Goal: Task Accomplishment & Management: Use online tool/utility

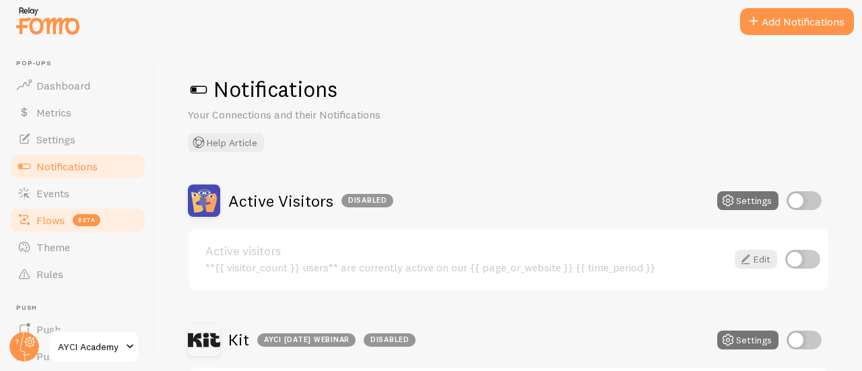
click at [73, 226] on link "Flows beta" at bounding box center [77, 220] width 139 height 27
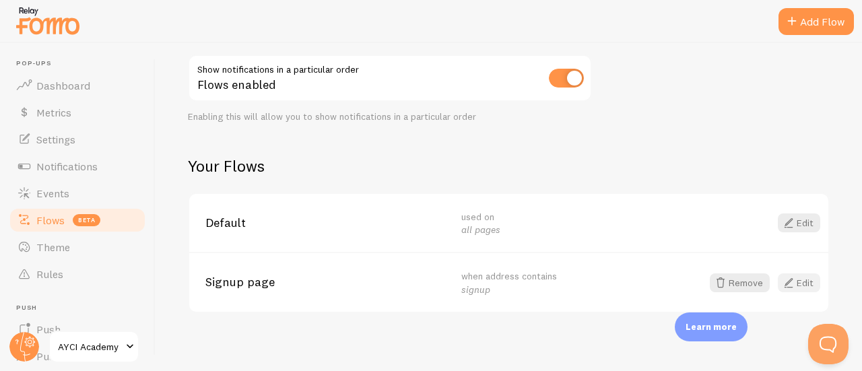
click at [790, 277] on link "Edit" at bounding box center [799, 282] width 42 height 19
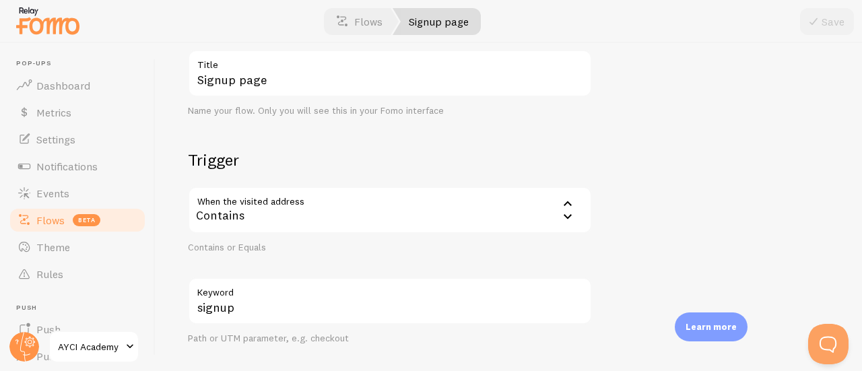
scroll to position [98, 0]
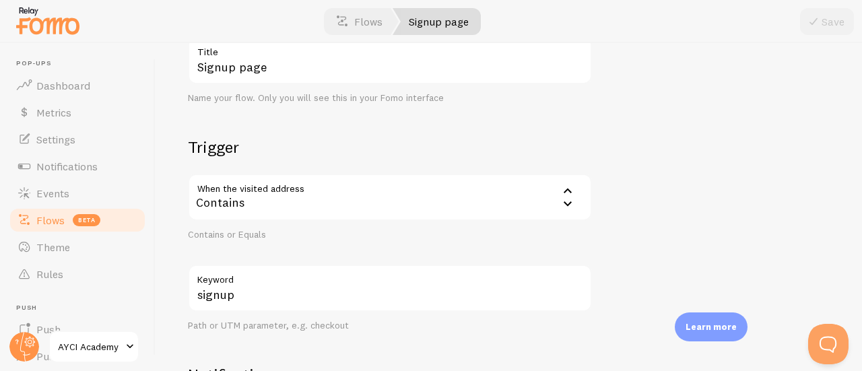
click at [307, 282] on label "Keyword" at bounding box center [390, 276] width 404 height 23
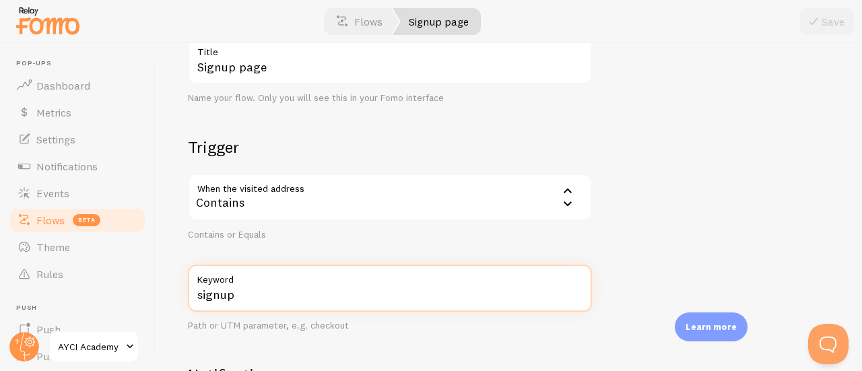
click at [307, 282] on input "signup" at bounding box center [390, 288] width 404 height 47
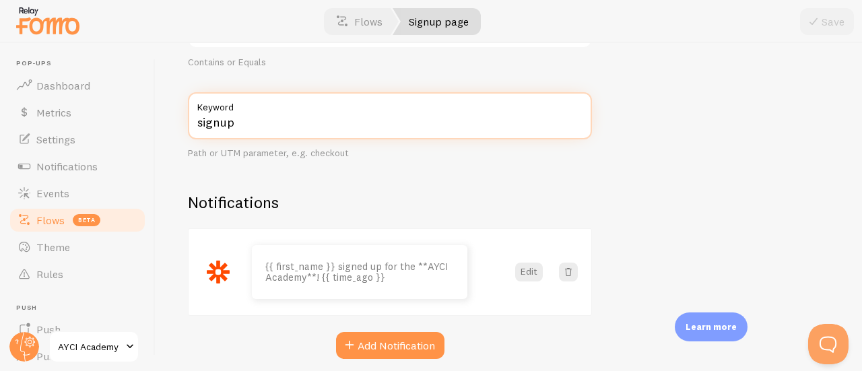
scroll to position [271, 0]
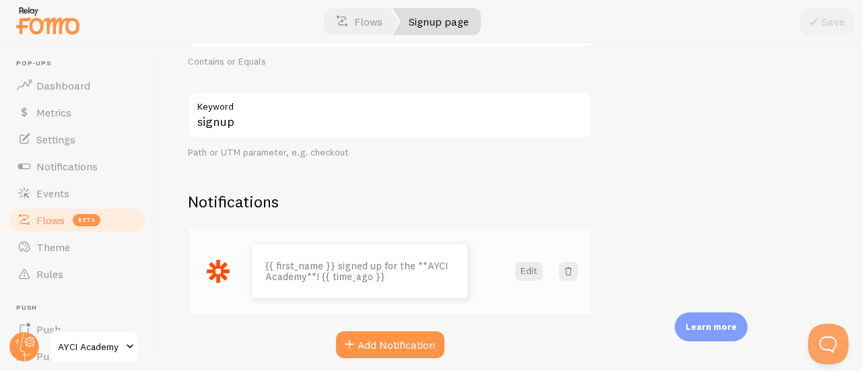
click at [385, 272] on p "{{ first_name }} signed up for the **AYCI Academy**! {{ time_ago }}" at bounding box center [359, 272] width 189 height 22
click at [388, 275] on p "{{ first_name }} signed up for the **AYCI Academy**! {{ time_ago }}" at bounding box center [359, 272] width 189 height 22
click at [525, 275] on button "Edit" at bounding box center [529, 271] width 28 height 19
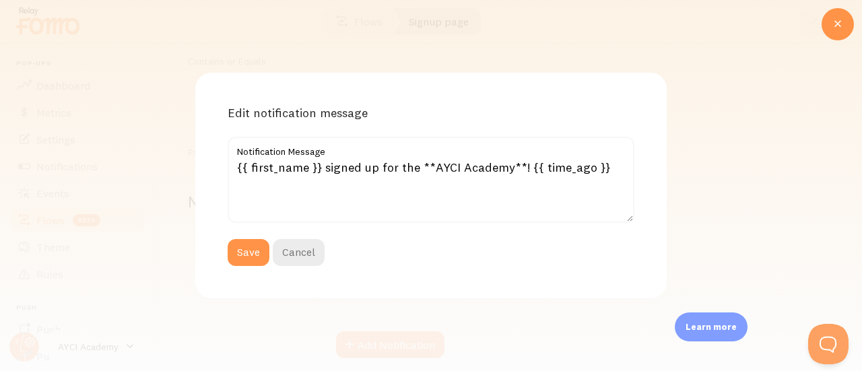
click at [337, 159] on label "Notification Message" at bounding box center [431, 148] width 407 height 23
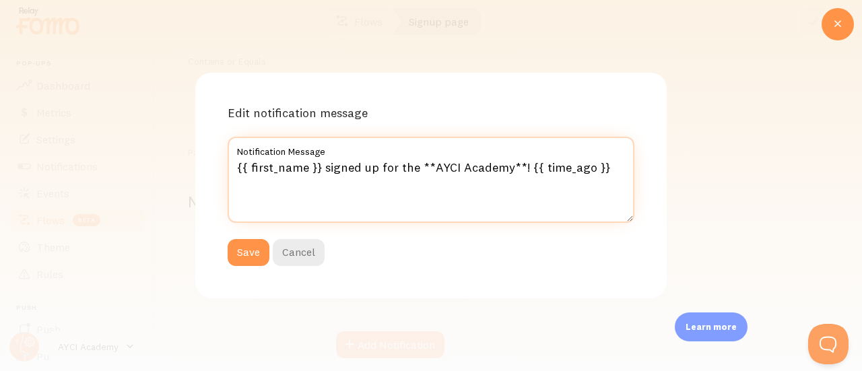
click at [337, 159] on textarea "{{ first_name }} signed up for the **AYCI Academy**! {{ time_ago }}" at bounding box center [431, 180] width 407 height 86
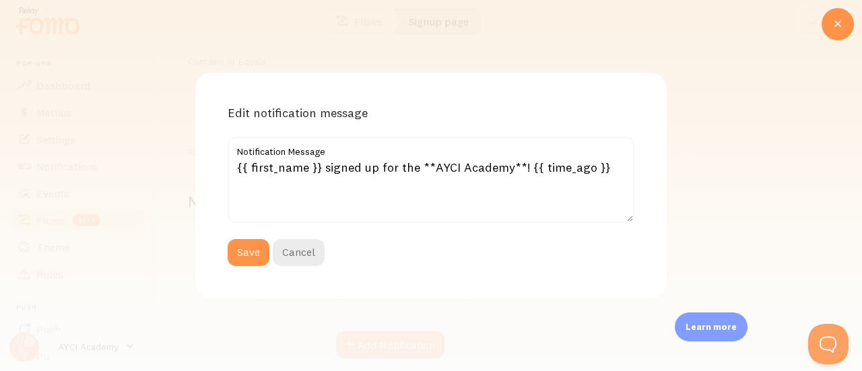
click at [337, 159] on label "Notification Message" at bounding box center [431, 148] width 407 height 23
click at [337, 159] on textarea "{{ first_name }} signed up for the **AYCI Academy**! {{ time_ago }}" at bounding box center [431, 180] width 407 height 86
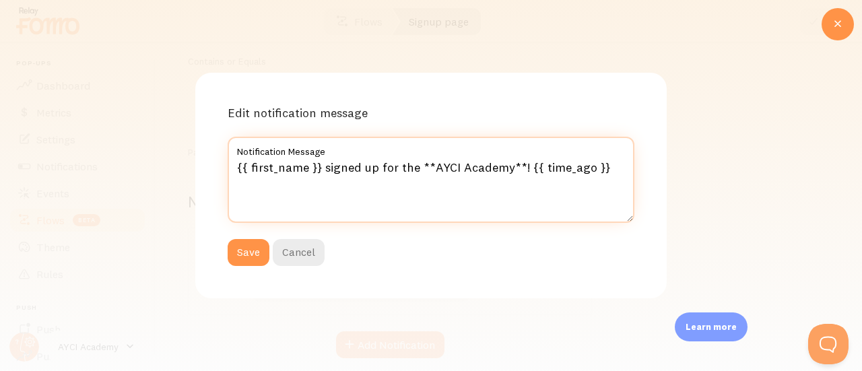
click at [339, 166] on textarea "{{ first_name }} signed up for the **AYCI Academy**! {{ time_ago }}" at bounding box center [431, 180] width 407 height 86
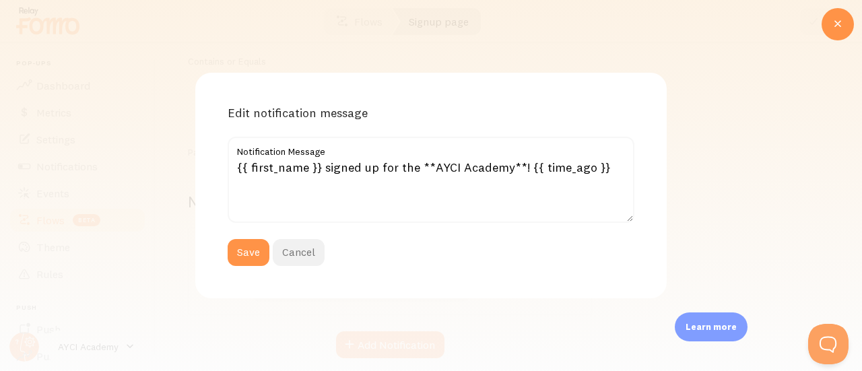
click at [310, 258] on button "Cancel" at bounding box center [299, 252] width 52 height 27
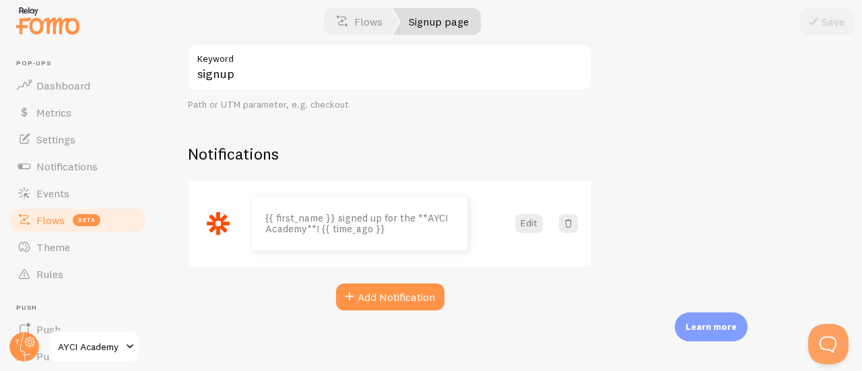
scroll to position [323, 0]
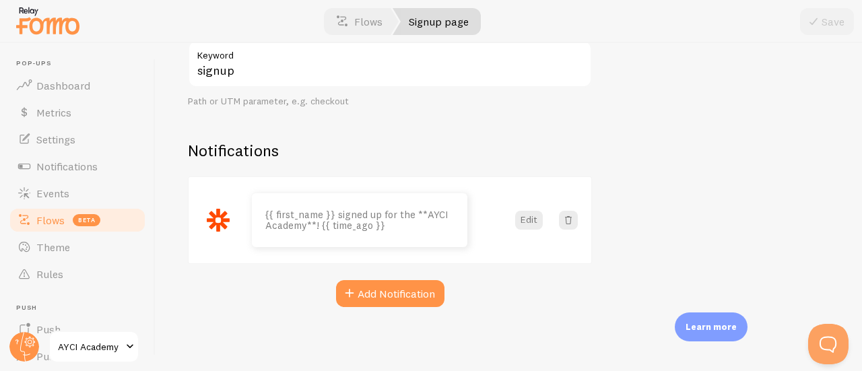
click at [108, 220] on link "Flows beta" at bounding box center [77, 220] width 139 height 27
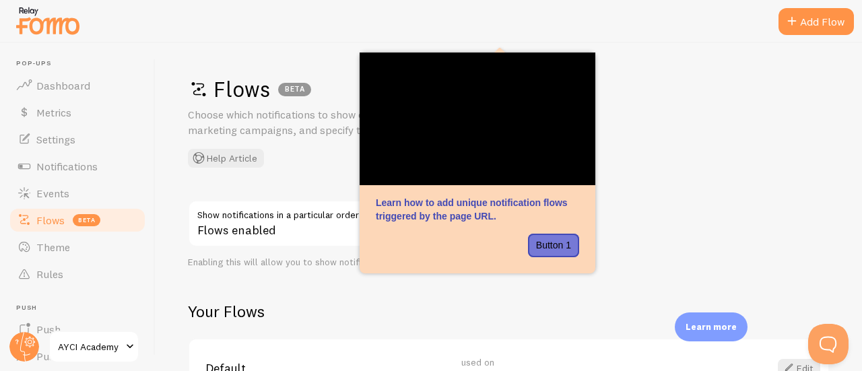
scroll to position [151, 0]
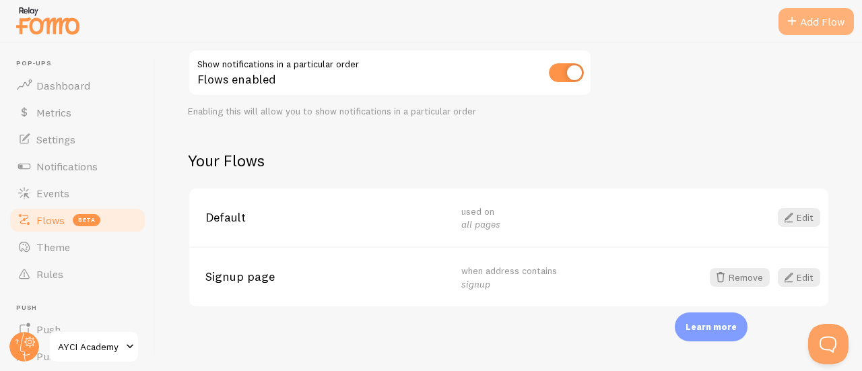
click at [803, 22] on div "Add Flow" at bounding box center [815, 21] width 75 height 27
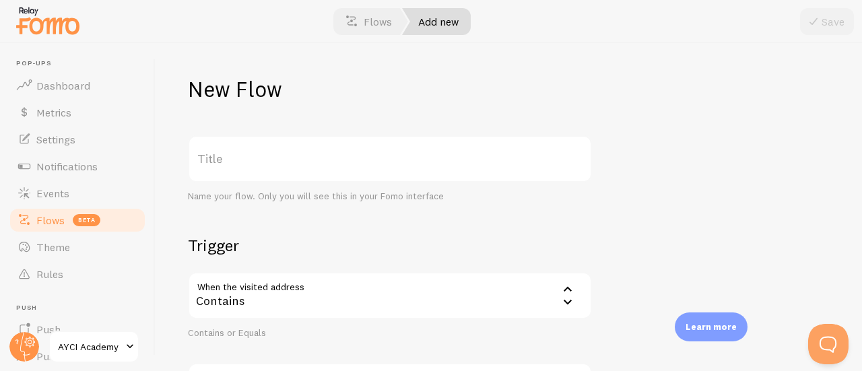
click at [318, 156] on label "Title" at bounding box center [390, 158] width 404 height 47
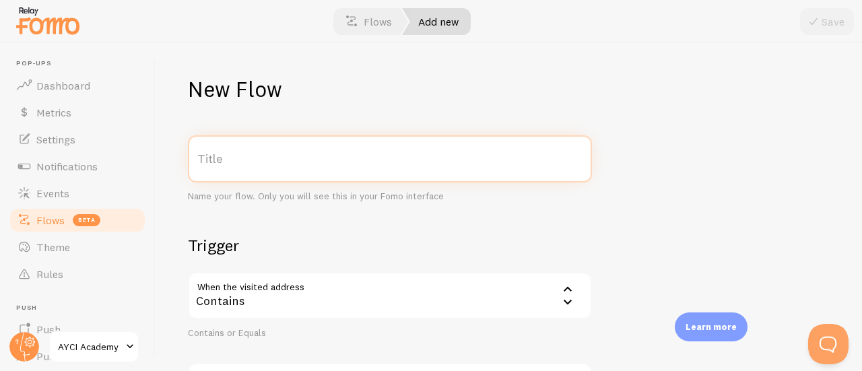
click at [318, 156] on input "Title" at bounding box center [390, 158] width 404 height 47
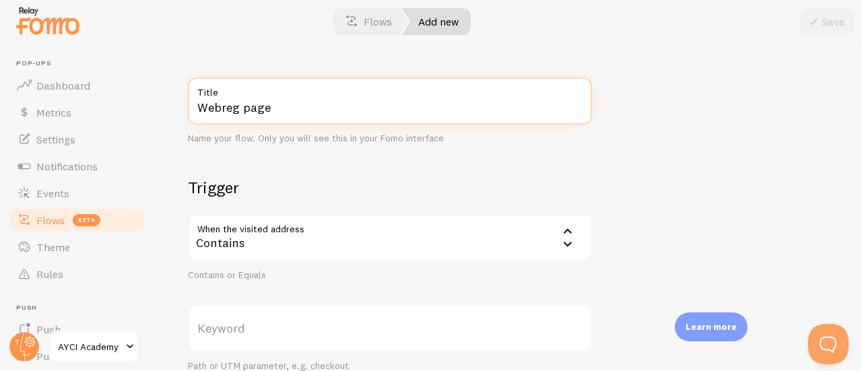
scroll to position [65, 0]
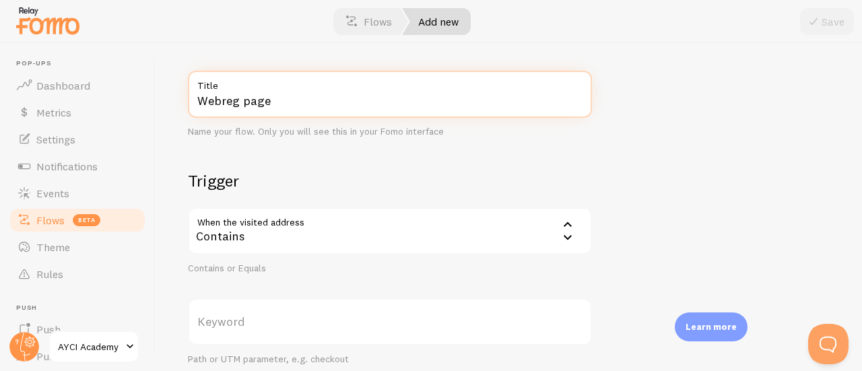
type input "Webreg page"
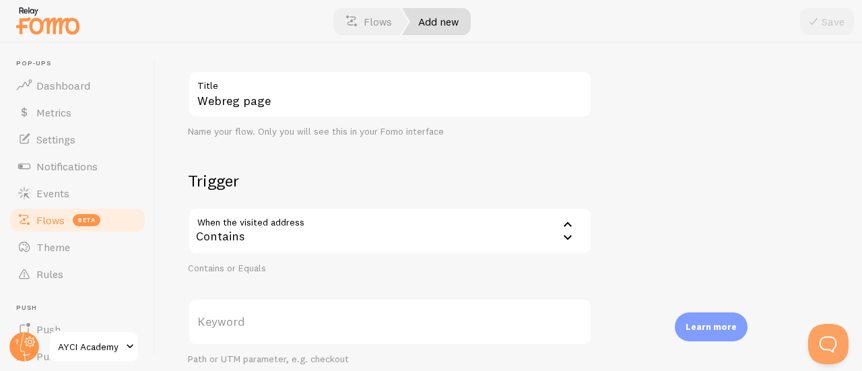
click at [263, 333] on label "Keyword" at bounding box center [390, 321] width 404 height 47
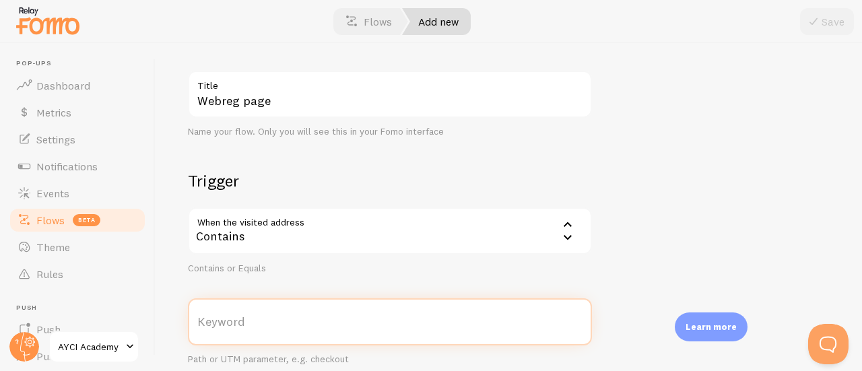
click at [263, 333] on input "Keyword" at bounding box center [390, 321] width 404 height 47
type input "webreg"
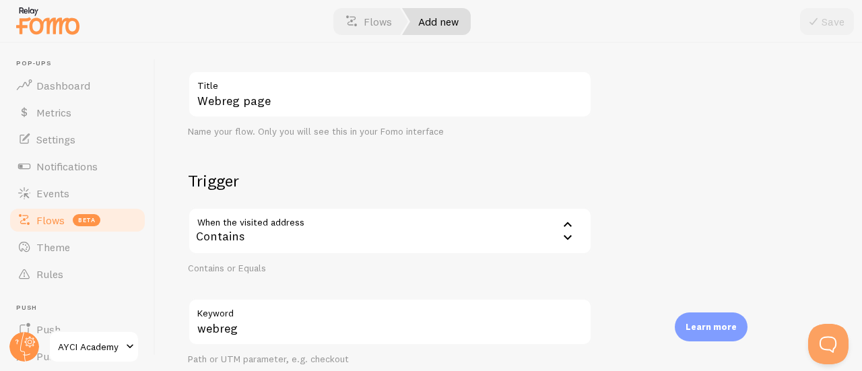
click at [295, 272] on div "Contains or Equals" at bounding box center [390, 269] width 404 height 12
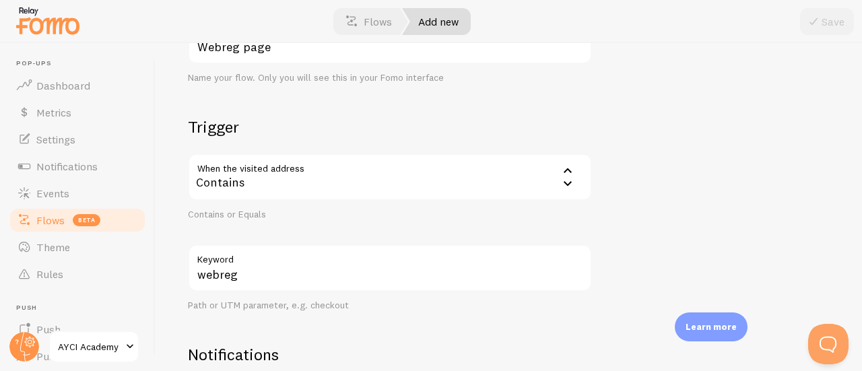
scroll to position [119, 0]
click at [312, 180] on div "Contains" at bounding box center [390, 176] width 404 height 47
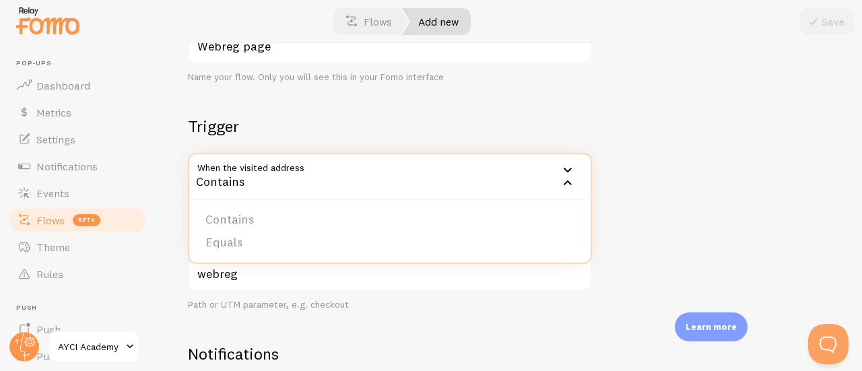
click at [312, 180] on div "Contains" at bounding box center [390, 176] width 404 height 47
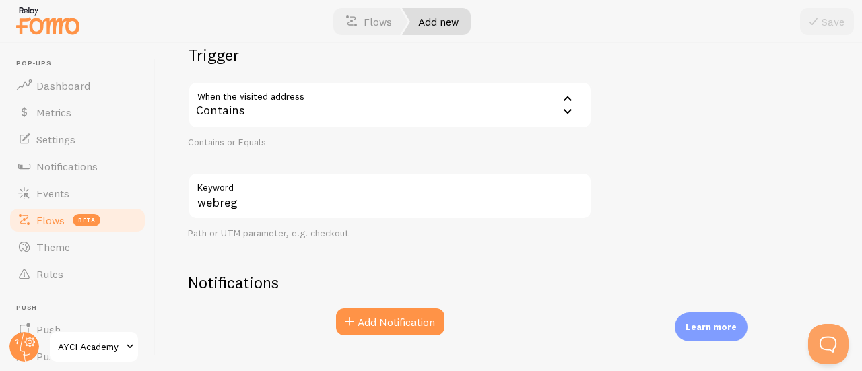
scroll to position [219, 0]
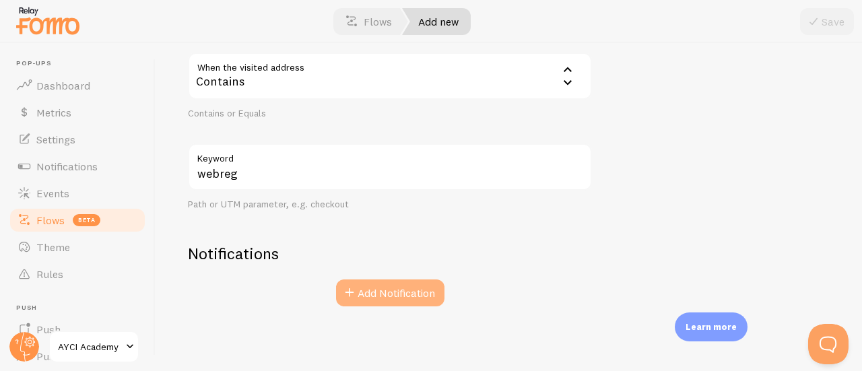
click at [360, 290] on button "Add Notification" at bounding box center [390, 292] width 108 height 27
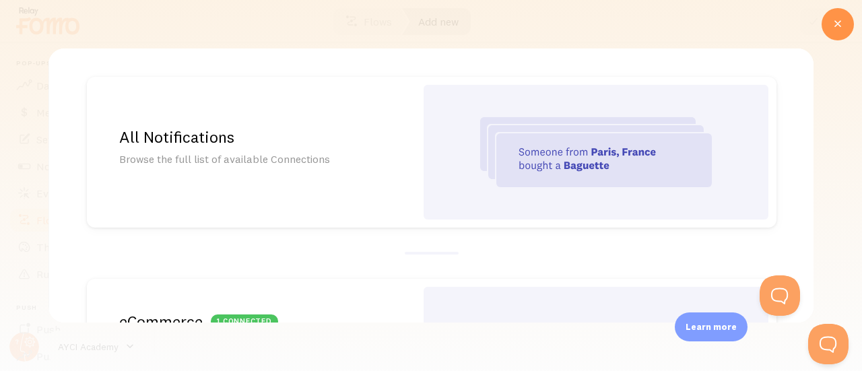
scroll to position [0, 0]
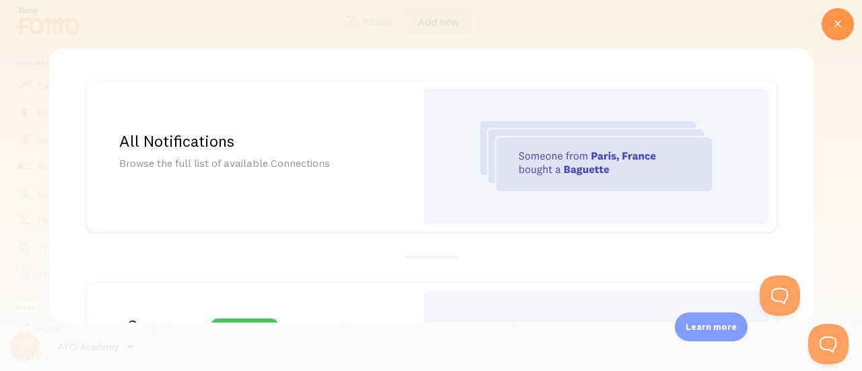
click at [557, 143] on img at bounding box center [596, 156] width 232 height 70
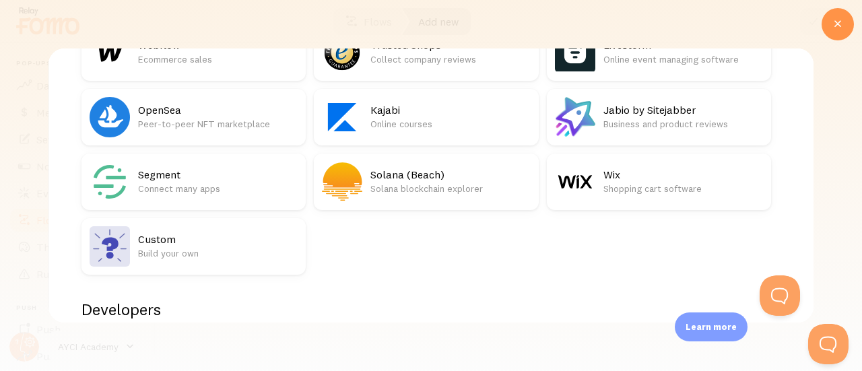
scroll to position [2429, 0]
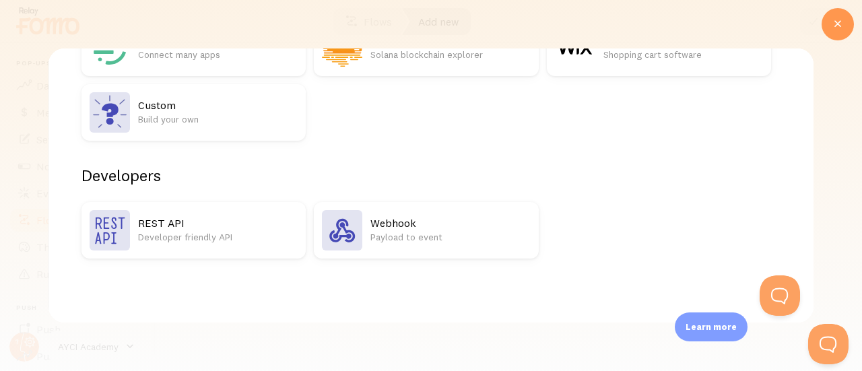
click at [840, 30] on icon at bounding box center [837, 24] width 16 height 16
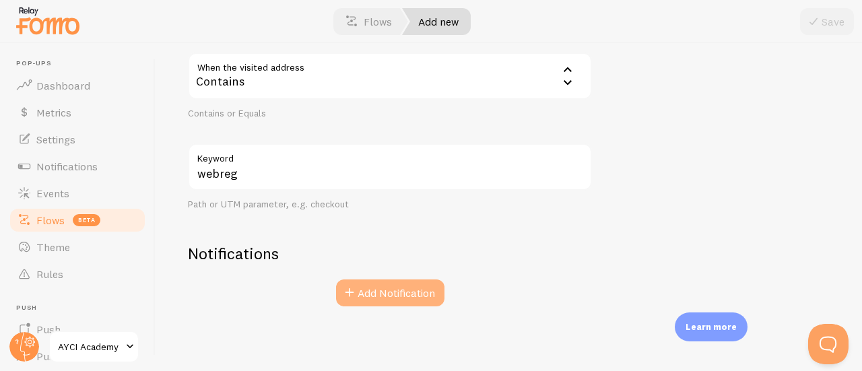
click at [382, 306] on button "Add Notification" at bounding box center [390, 292] width 108 height 27
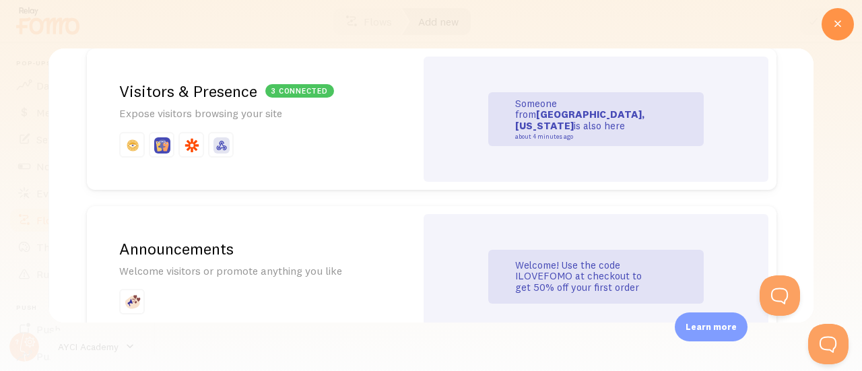
scroll to position [720, 0]
click at [465, 135] on div "Someone from Manhattan, New York is also here about 4 minutes ago" at bounding box center [595, 120] width 345 height 125
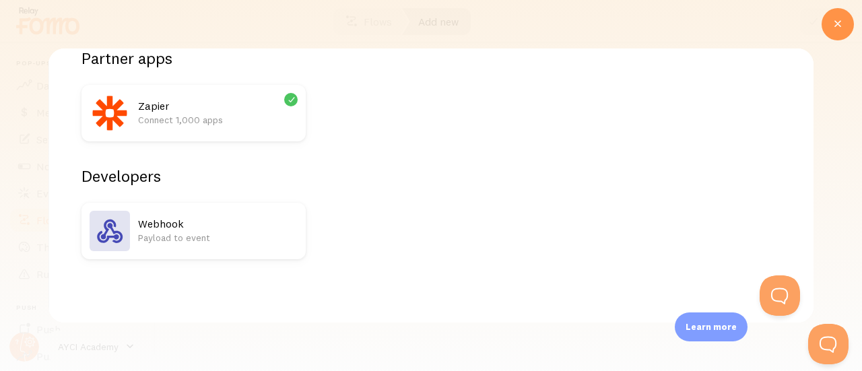
scroll to position [231, 0]
click at [774, 283] on button "Open Beacon popover" at bounding box center [777, 293] width 40 height 40
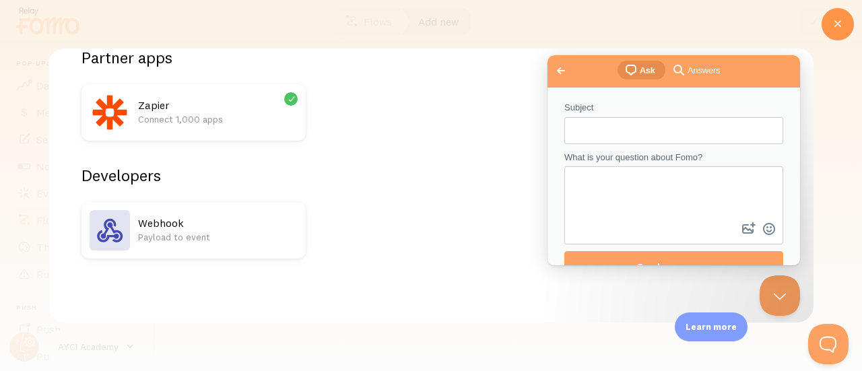
scroll to position [0, 0]
click at [559, 71] on span "Go back" at bounding box center [561, 71] width 16 height 16
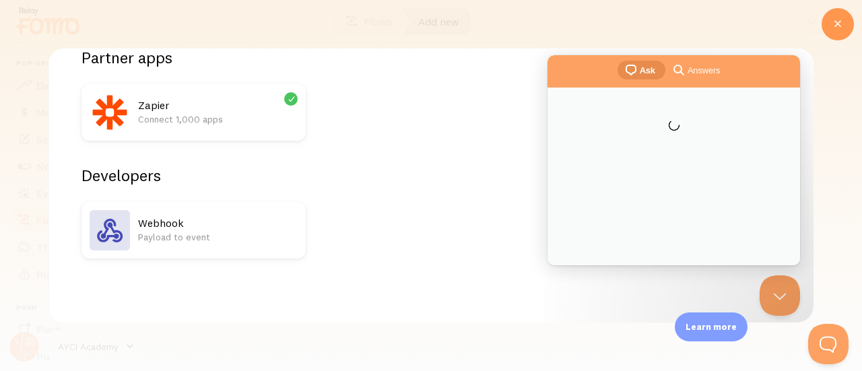
click at [835, 24] on icon at bounding box center [837, 24] width 16 height 16
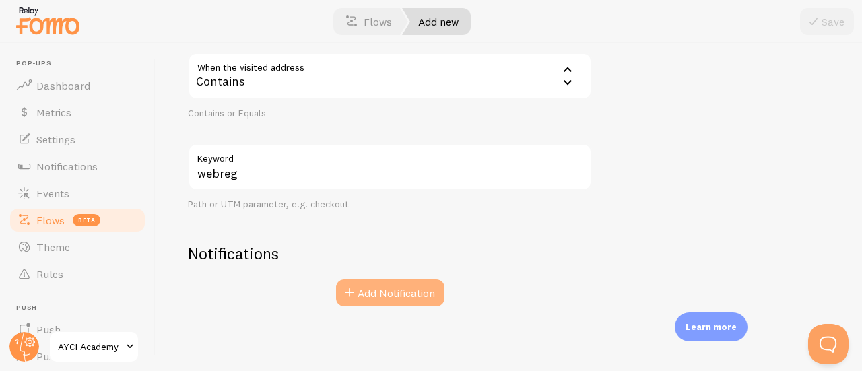
click at [374, 286] on button "Add Notification" at bounding box center [390, 292] width 108 height 27
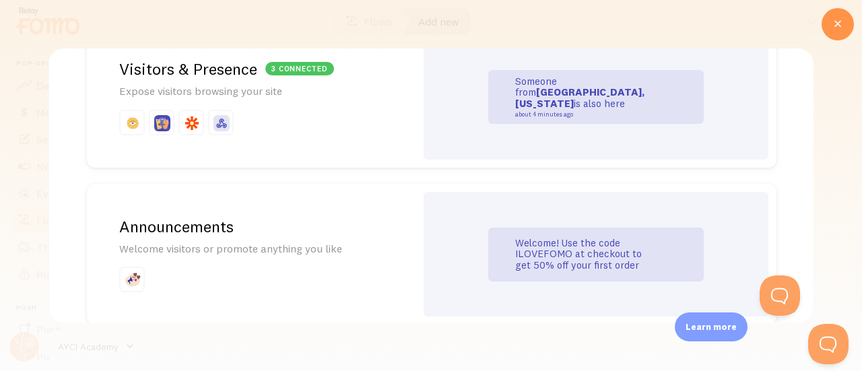
scroll to position [745, 0]
click at [316, 129] on p at bounding box center [251, 122] width 264 height 26
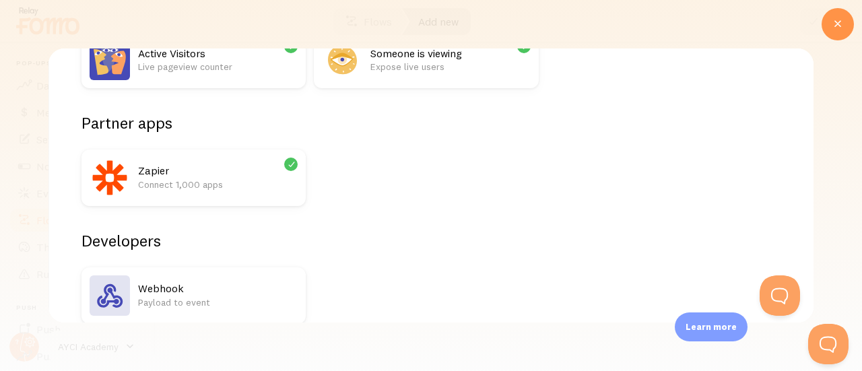
scroll to position [226, 0]
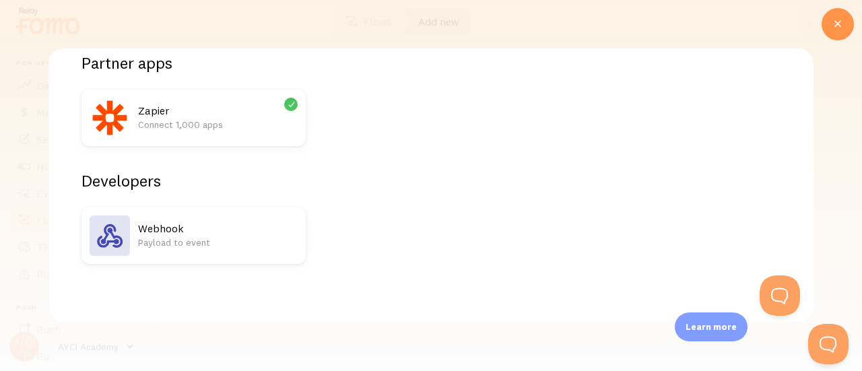
click at [250, 111] on h2 "Zapier" at bounding box center [218, 111] width 160 height 14
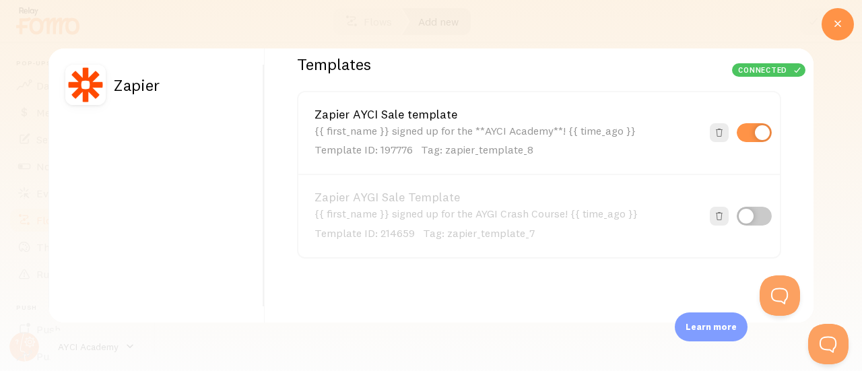
scroll to position [0, 0]
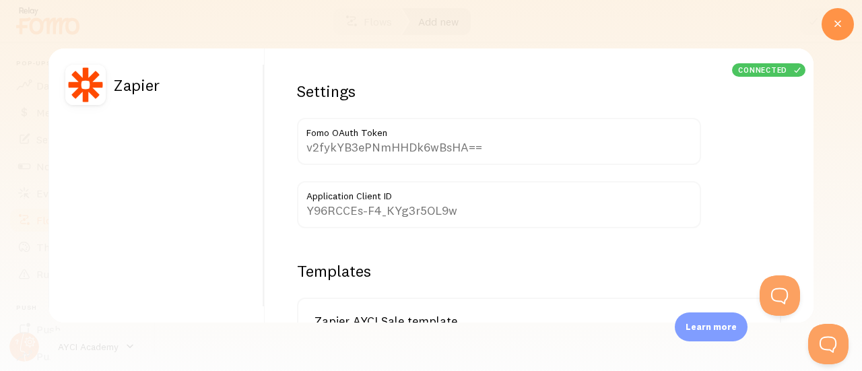
click at [283, 33] on div at bounding box center [431, 185] width 862 height 371
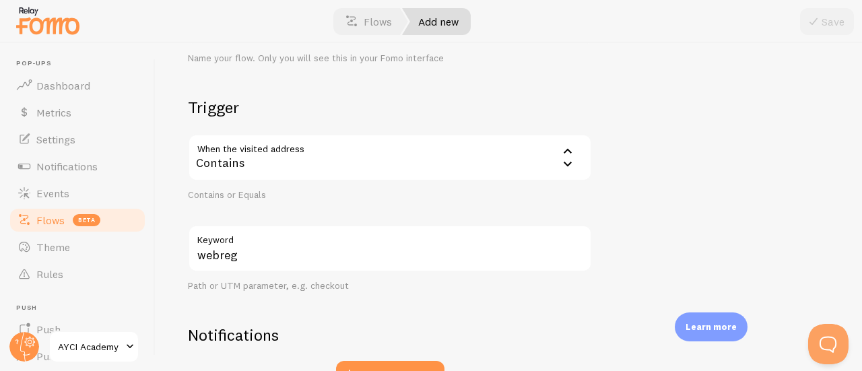
scroll to position [219, 0]
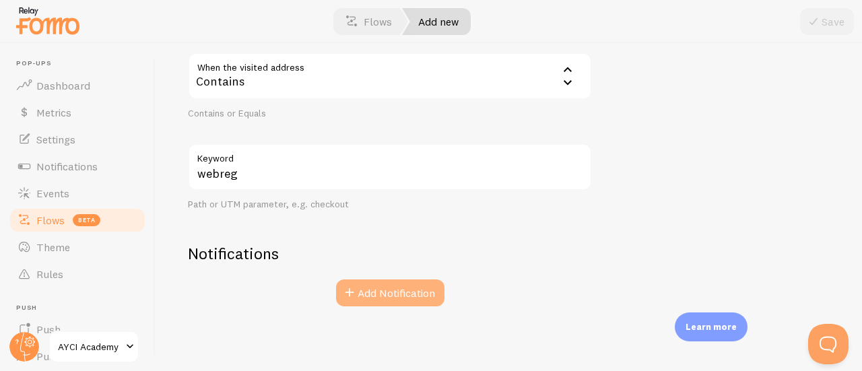
click at [389, 292] on button "Add Notification" at bounding box center [390, 292] width 108 height 27
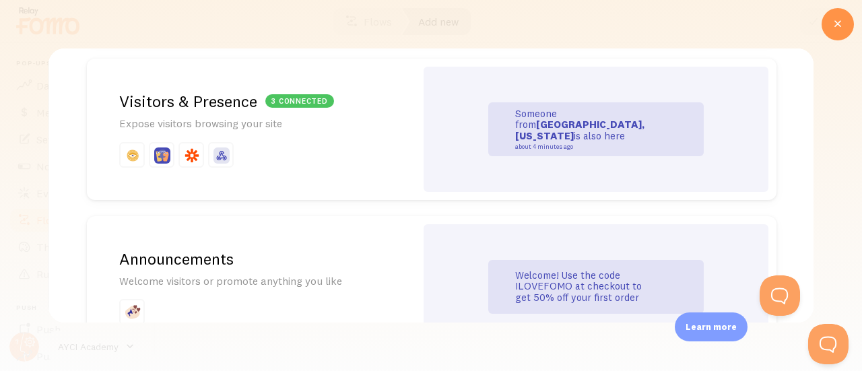
scroll to position [720, 0]
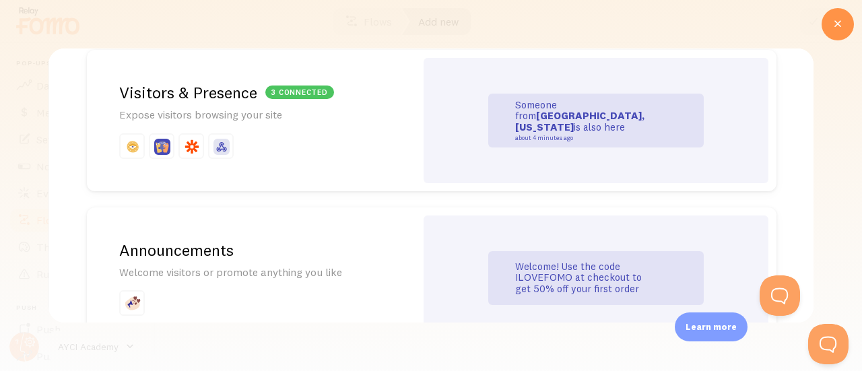
click at [647, 121] on div "Someone from Manhattan, New York is also here about 4 minutes ago" at bounding box center [595, 121] width 215 height 54
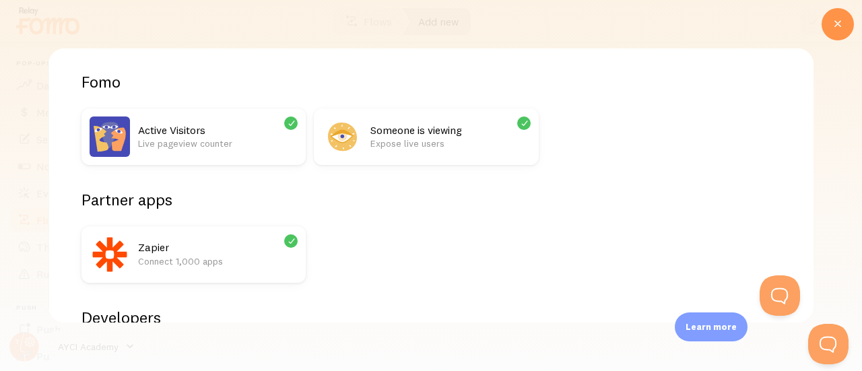
scroll to position [231, 0]
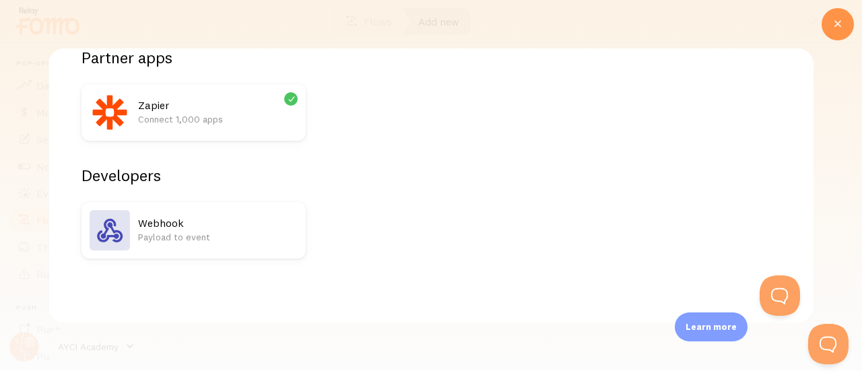
click at [626, 216] on div "Webhook Payload to event" at bounding box center [425, 230] width 689 height 57
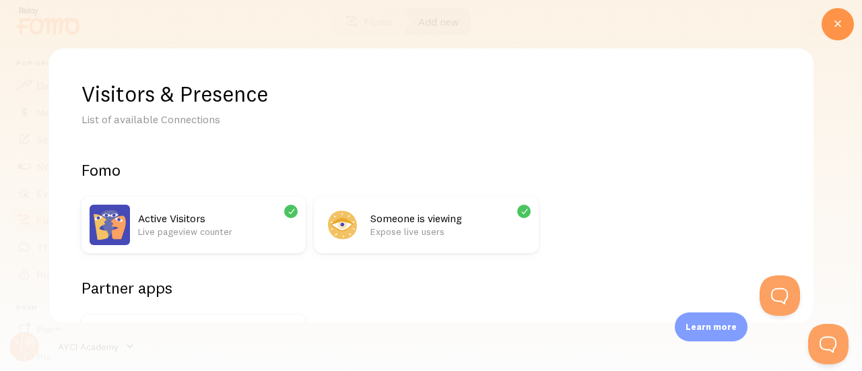
scroll to position [0, 0]
click at [827, 26] on div at bounding box center [837, 24] width 32 height 32
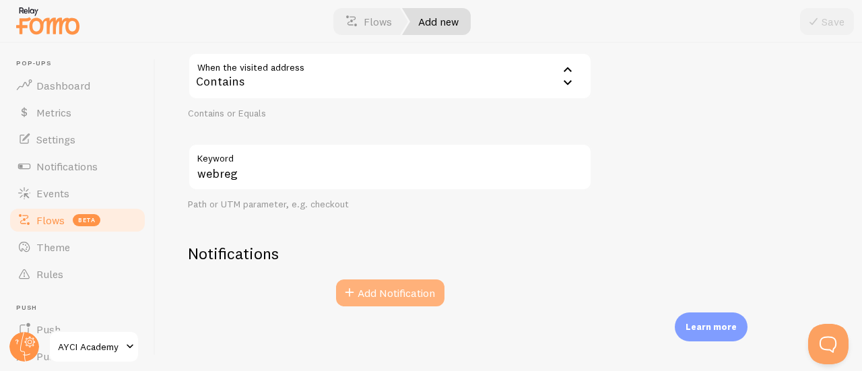
click at [380, 291] on button "Add Notification" at bounding box center [390, 292] width 108 height 27
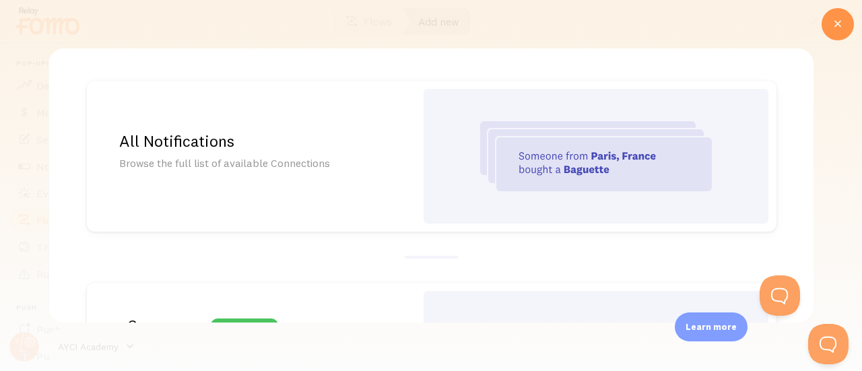
drag, startPoint x: 379, startPoint y: 283, endPoint x: 364, endPoint y: 209, distance: 76.3
click at [364, 209] on div "All Notifications Browse the full list of available Connections" at bounding box center [251, 156] width 329 height 151
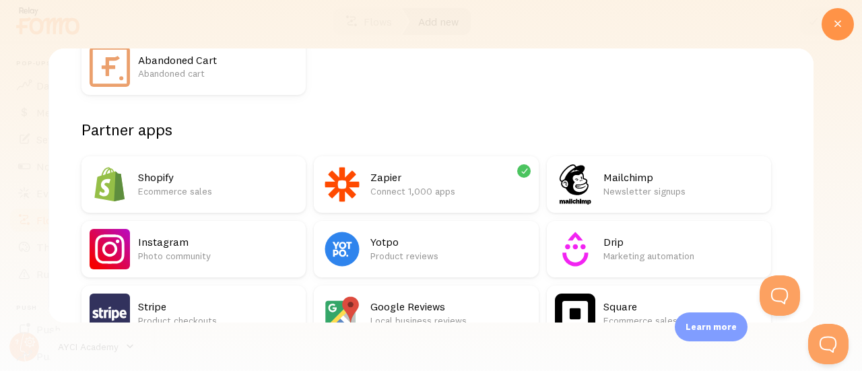
scroll to position [296, 0]
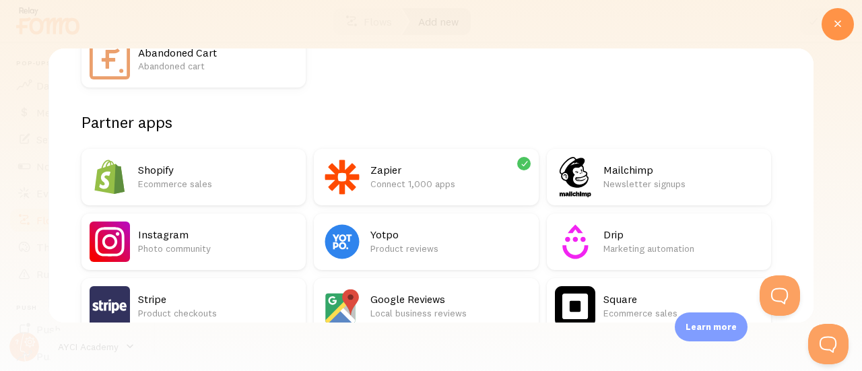
click at [410, 169] on h2 "Zapier" at bounding box center [450, 170] width 160 height 14
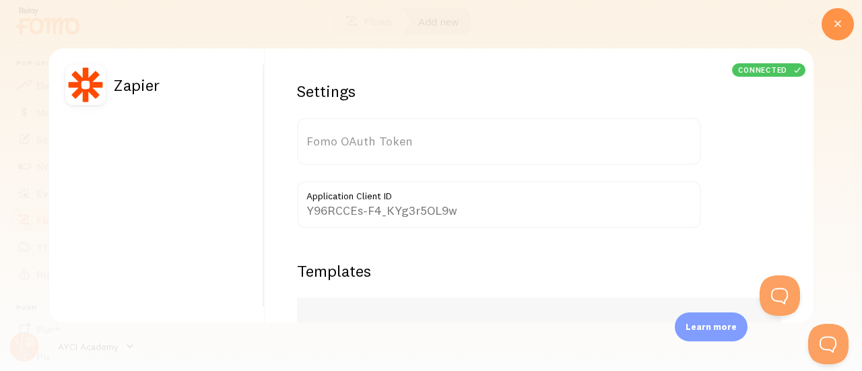
type input "v2fykYB3ePNmHHDk6wBsHA=="
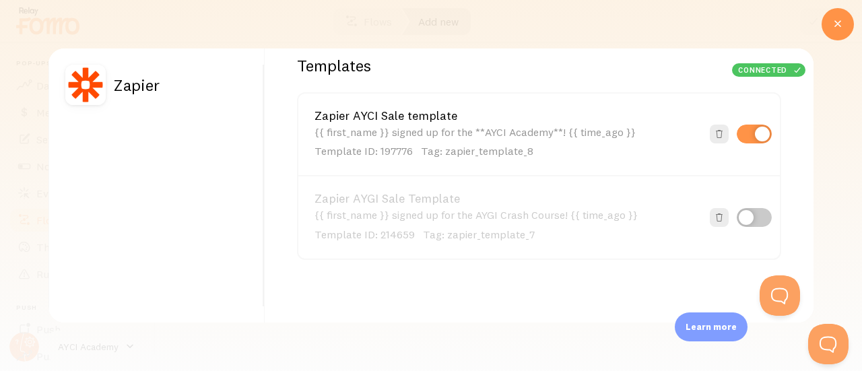
scroll to position [206, 0]
click at [428, 141] on div "{{ first_name }} signed up for the **AYCI Academy**! {{ time_ago }} Template ID…" at bounding box center [507, 141] width 387 height 33
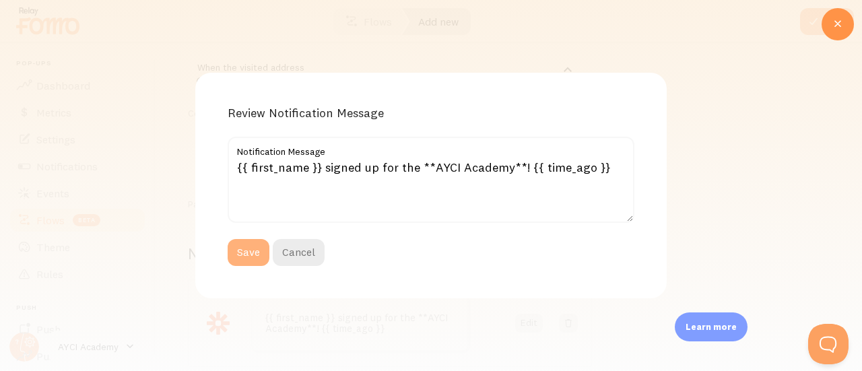
click at [240, 254] on button "Save" at bounding box center [249, 252] width 42 height 27
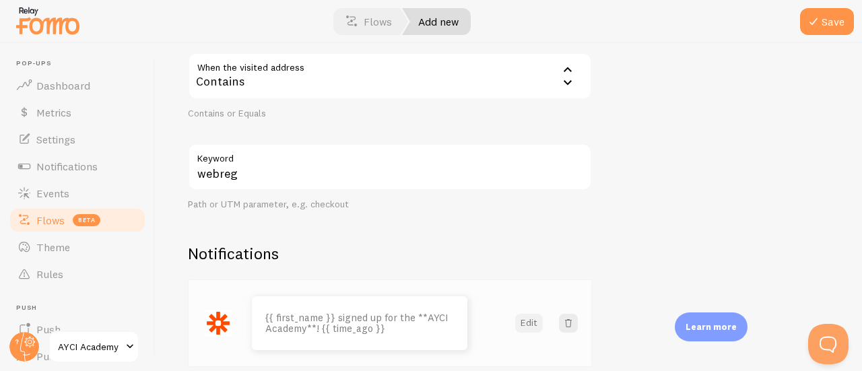
click at [531, 327] on button "Edit" at bounding box center [529, 323] width 28 height 19
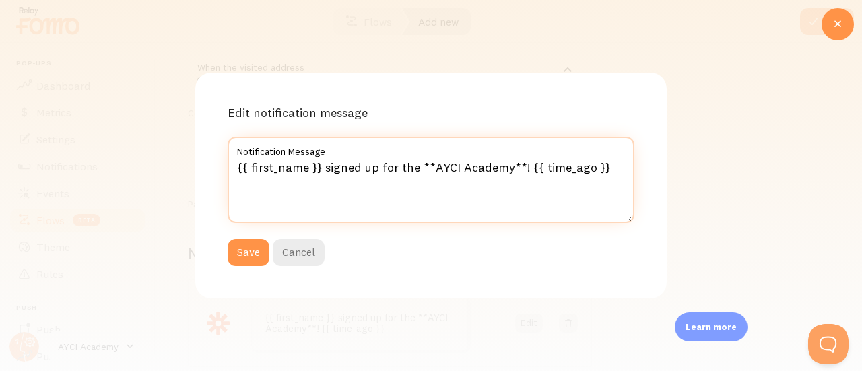
click at [382, 168] on textarea "{{ first_name }} signed up for the **AYCI Academy**! {{ time_ago }}" at bounding box center [431, 180] width 407 height 86
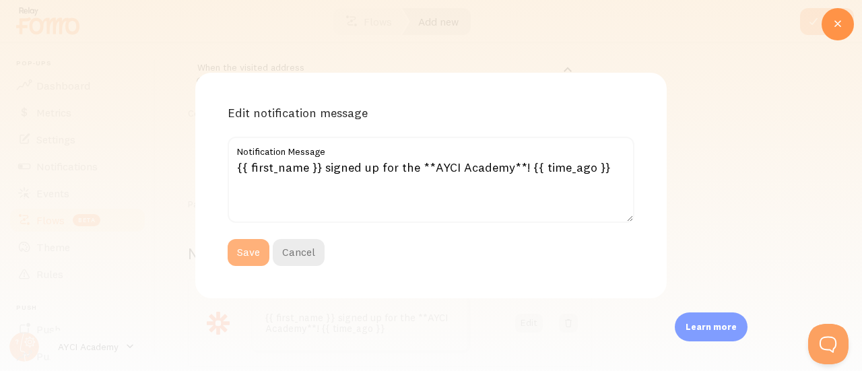
click at [255, 249] on button "Save" at bounding box center [249, 252] width 42 height 27
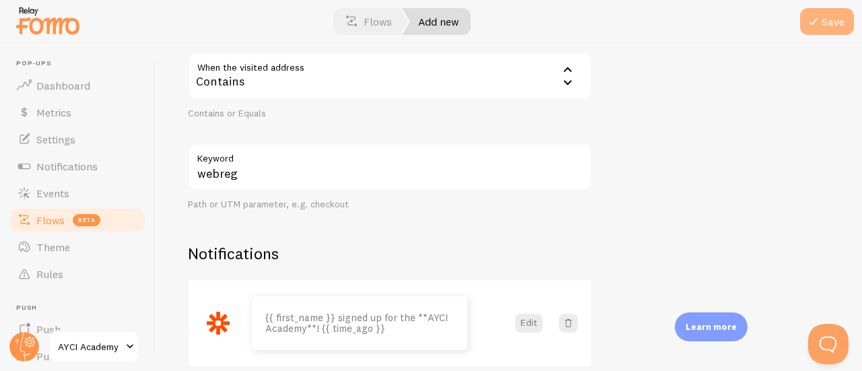
click at [816, 13] on span at bounding box center [813, 21] width 16 height 16
